Goal: Task Accomplishment & Management: Manage account settings

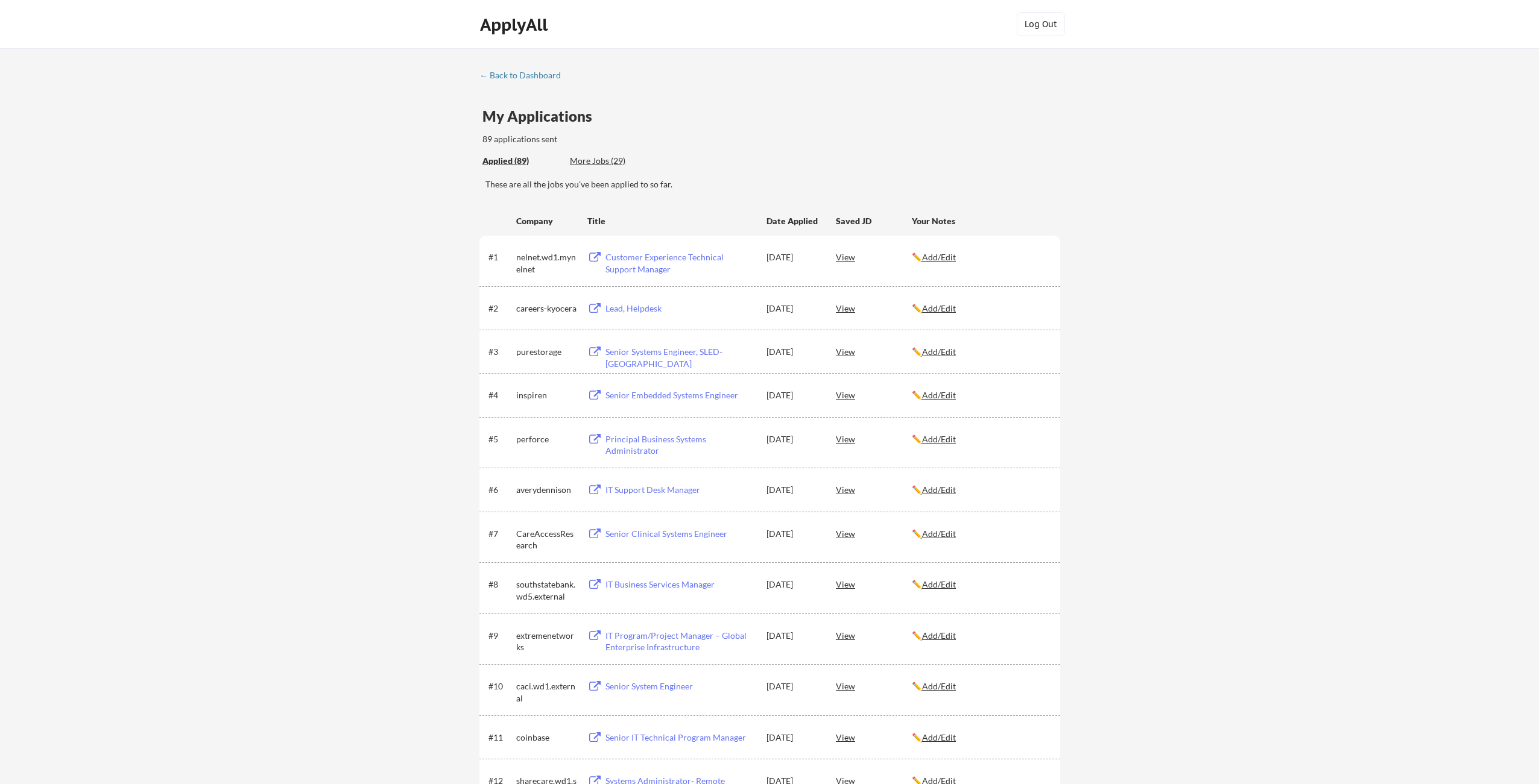
click at [1040, 152] on div "Applied (89) More Jobs (29)" at bounding box center [771, 161] width 578 height 24
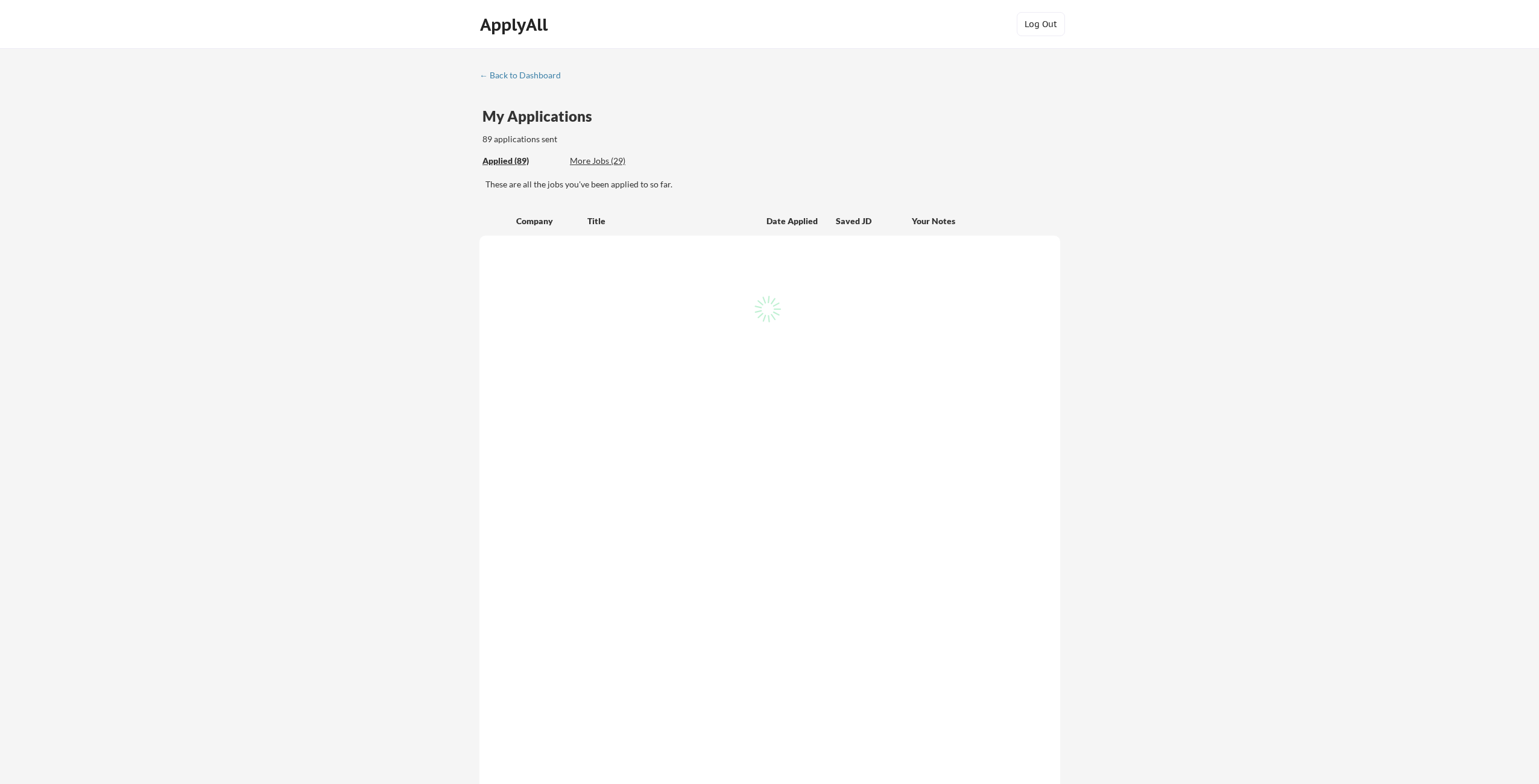
click at [1129, 129] on div "← Back to Dashboard My Applications 89 applications sent Applied (89) More Jobs…" at bounding box center [769, 499] width 1539 height 901
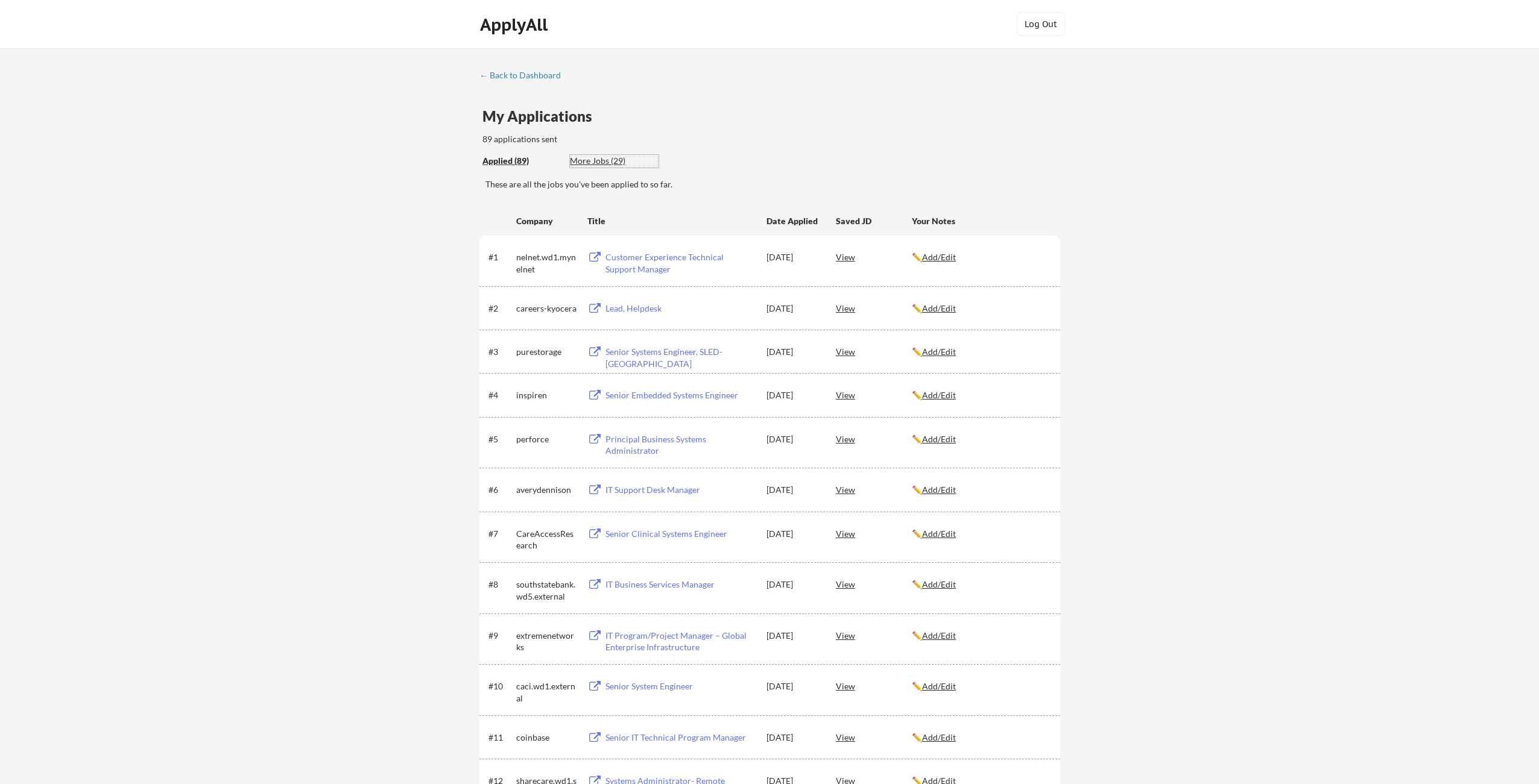
click at [594, 164] on div "More Jobs (29)" at bounding box center [614, 161] width 89 height 12
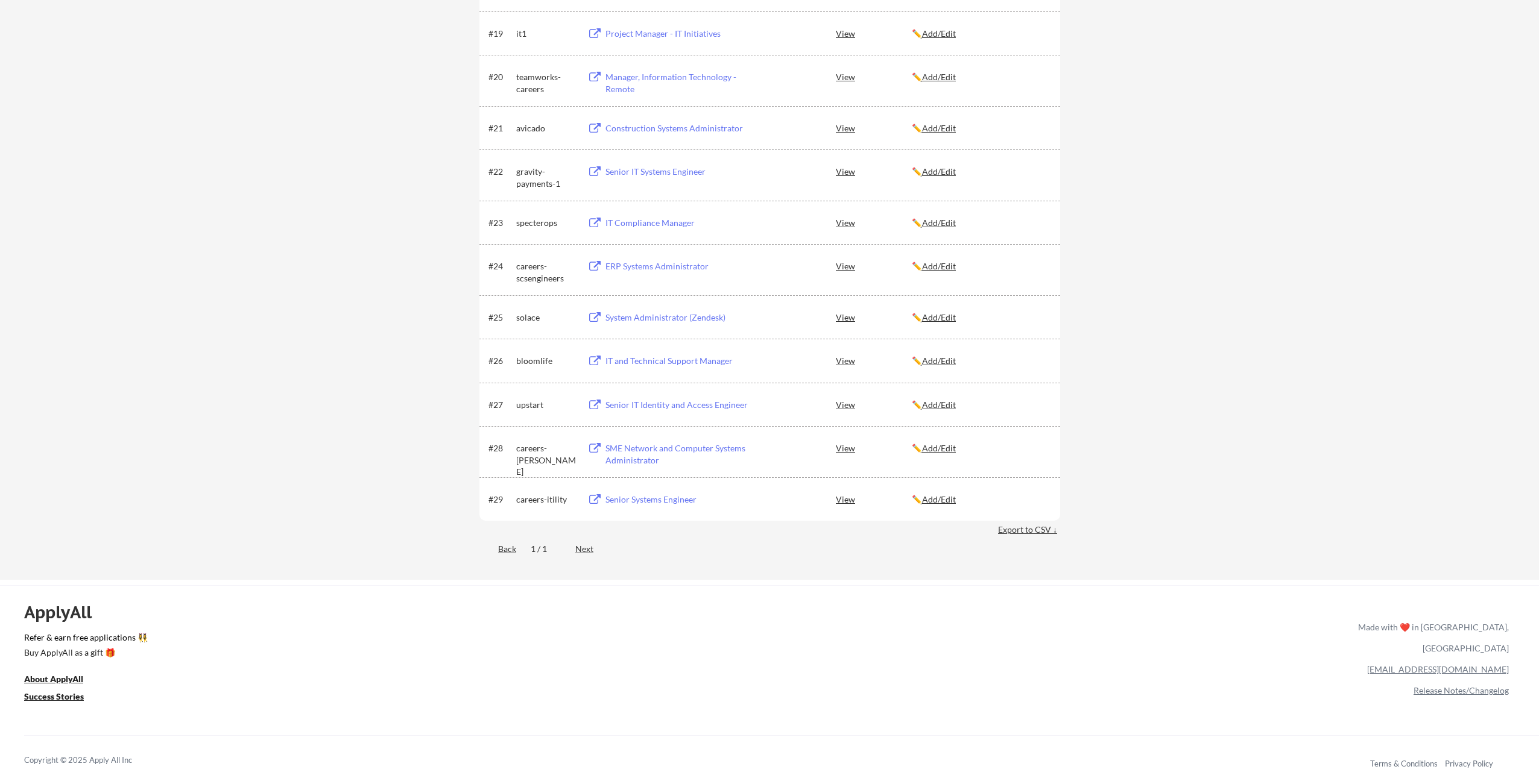
scroll to position [1230, 0]
click at [671, 499] on div "Senior Systems Engineer" at bounding box center [680, 499] width 149 height 12
click at [670, 406] on div "Senior IT Identity and Access Engineer" at bounding box center [680, 405] width 149 height 12
click at [669, 361] on div "IT and Technical Support Manager" at bounding box center [680, 360] width 149 height 12
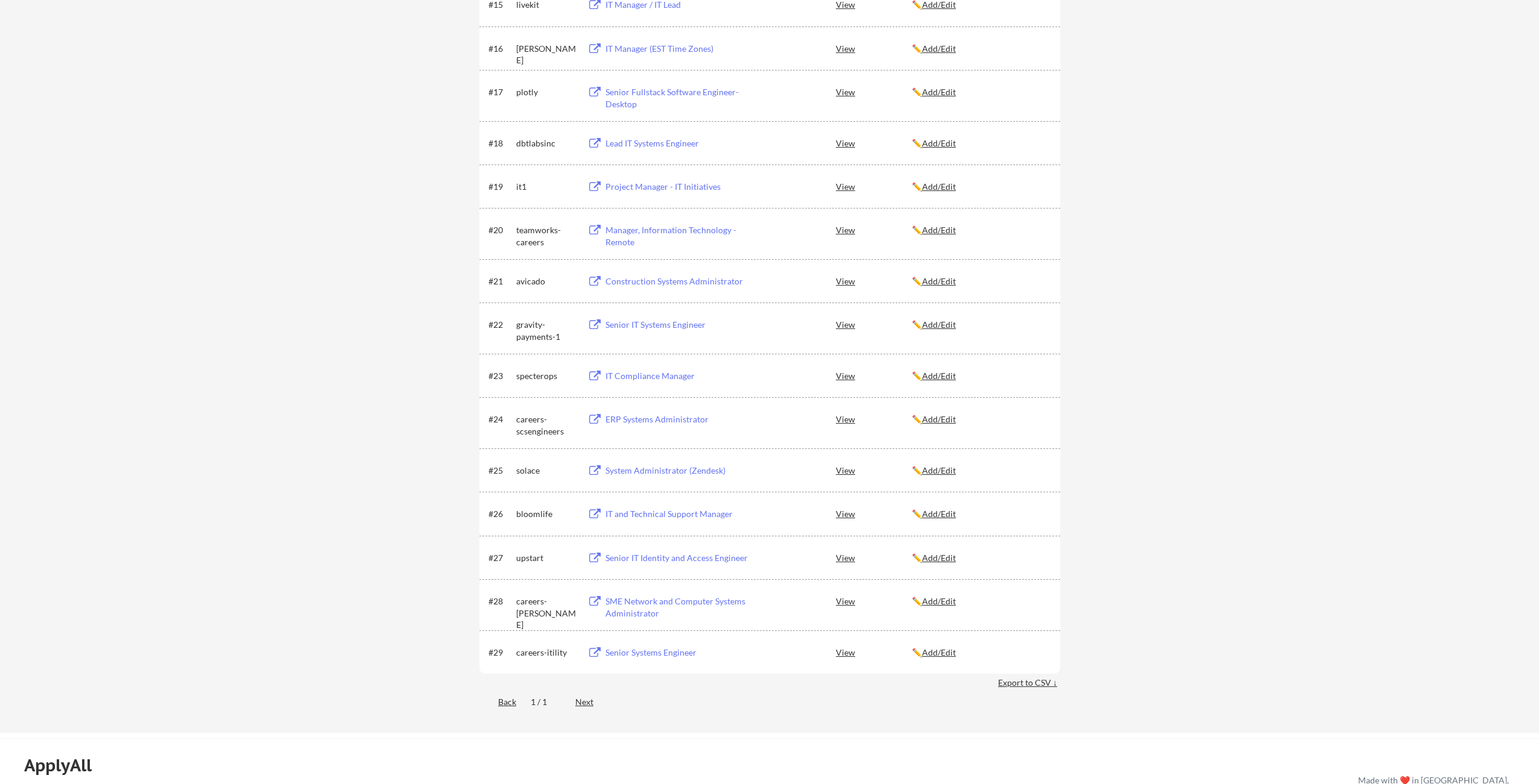
scroll to position [1075, 0]
click at [671, 327] on div "Senior IT Systems Engineer" at bounding box center [680, 326] width 149 height 12
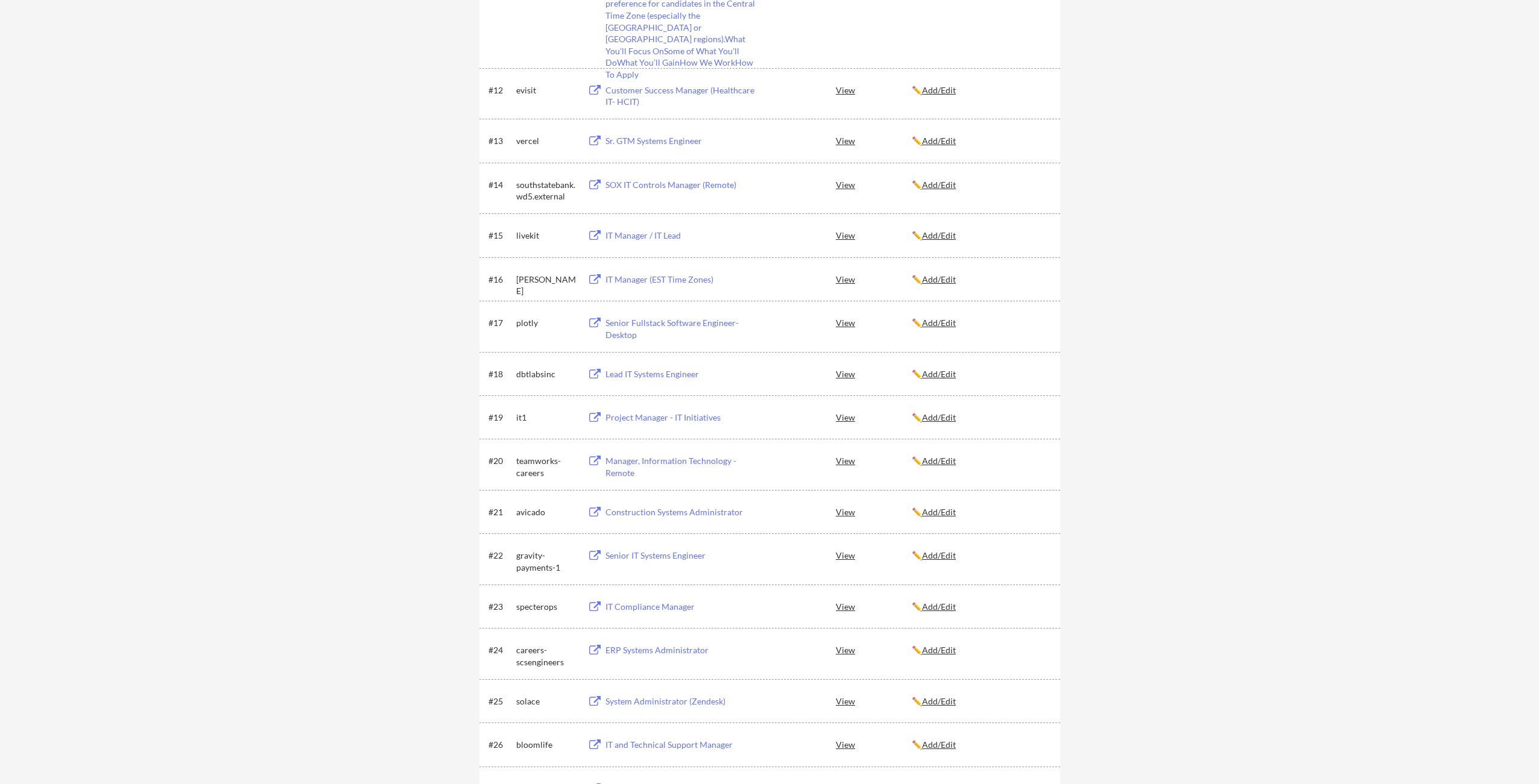
scroll to position [844, 0]
click at [675, 420] on div "Project Manager - IT Initiatives" at bounding box center [680, 419] width 149 height 12
